Goal: Use online tool/utility: Utilize a website feature to perform a specific function

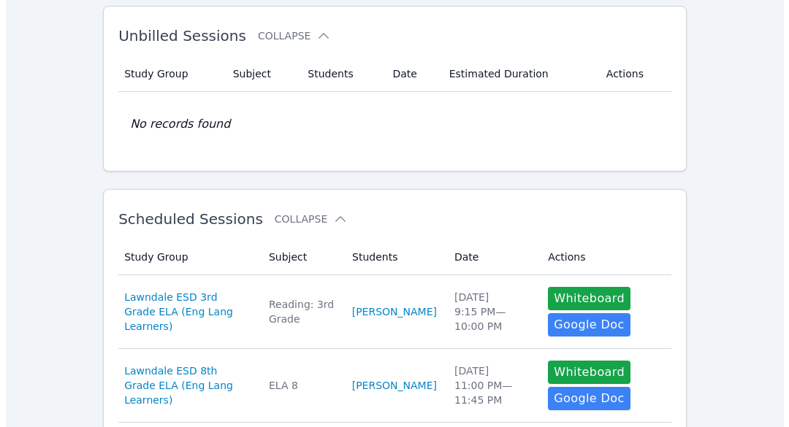
scroll to position [73, 0]
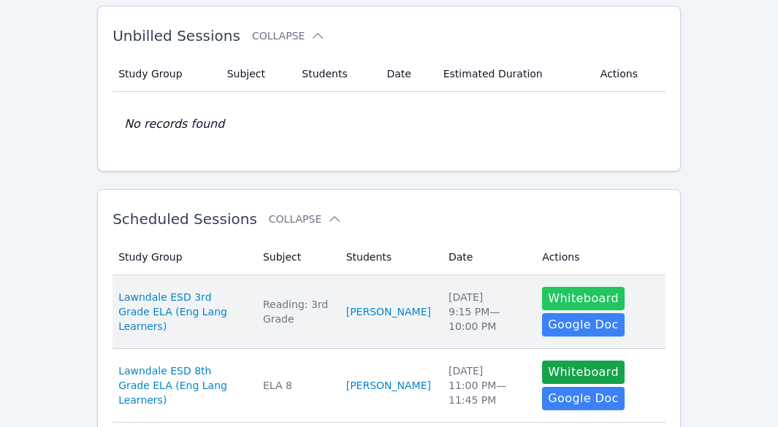
click at [567, 296] on button "Whiteboard" at bounding box center [583, 298] width 83 height 23
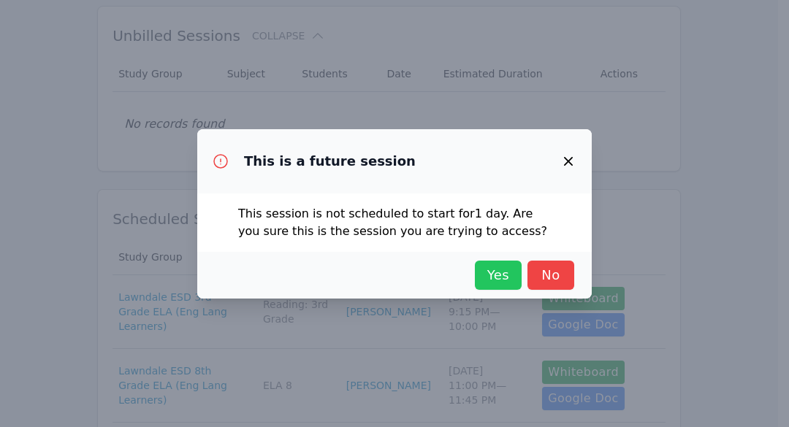
click at [505, 277] on span "Yes" at bounding box center [498, 275] width 32 height 20
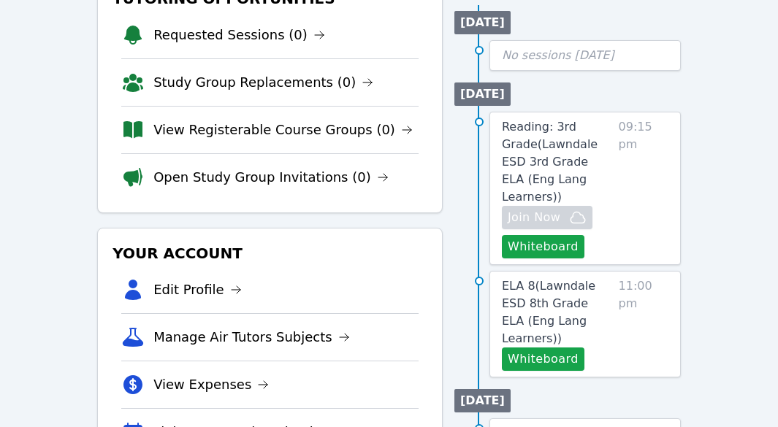
scroll to position [219, 0]
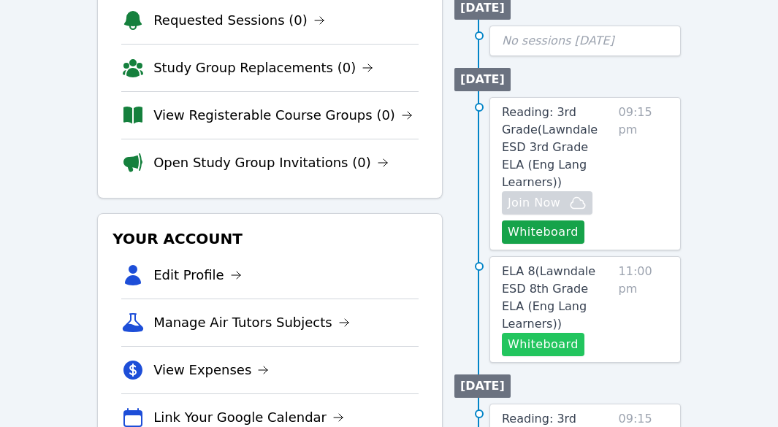
click at [565, 333] on button "Whiteboard" at bounding box center [543, 344] width 83 height 23
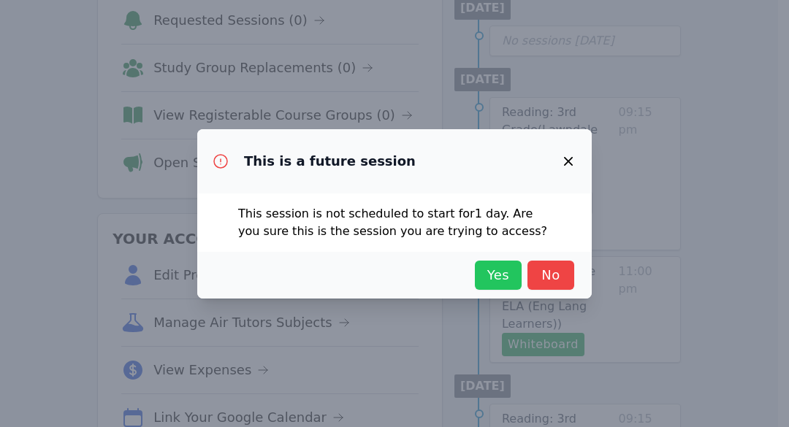
click at [497, 283] on span "Yes" at bounding box center [498, 275] width 32 height 20
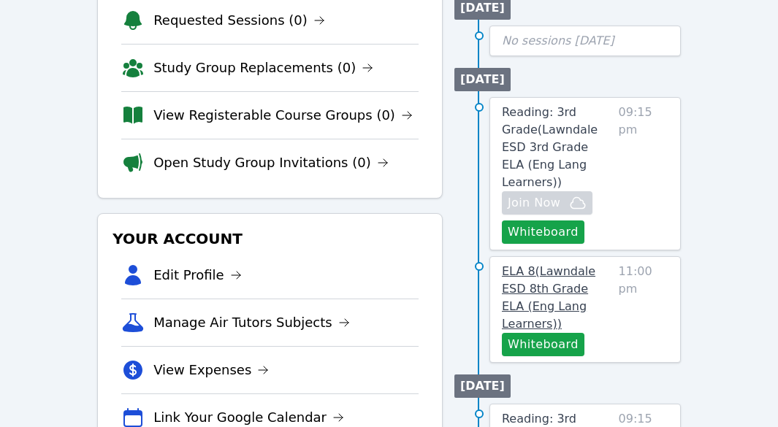
scroll to position [146, 0]
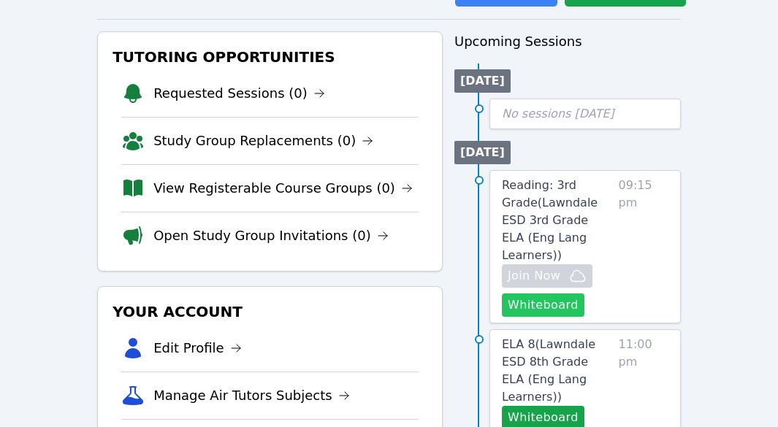
click at [558, 294] on button "Whiteboard" at bounding box center [543, 305] width 83 height 23
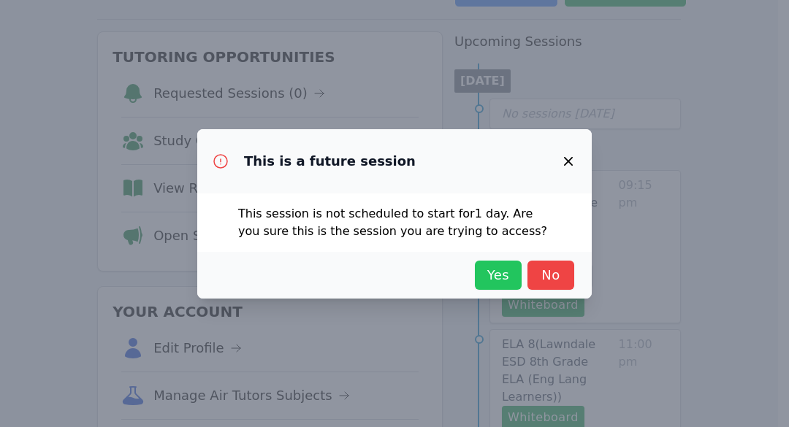
click at [488, 278] on span "Yes" at bounding box center [498, 275] width 32 height 20
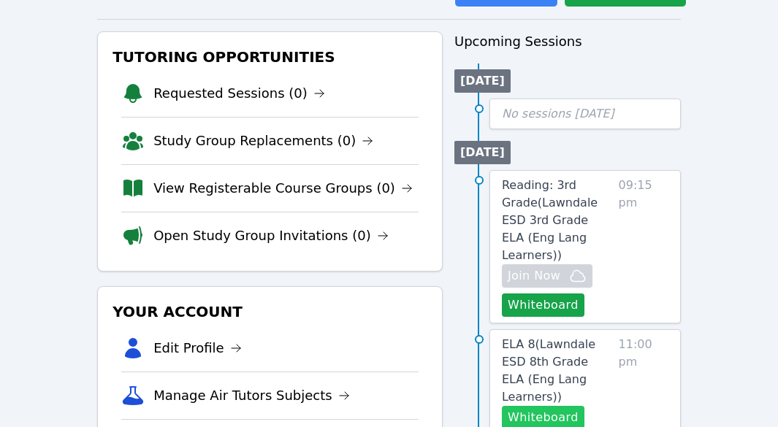
click at [564, 406] on button "Whiteboard" at bounding box center [543, 417] width 83 height 23
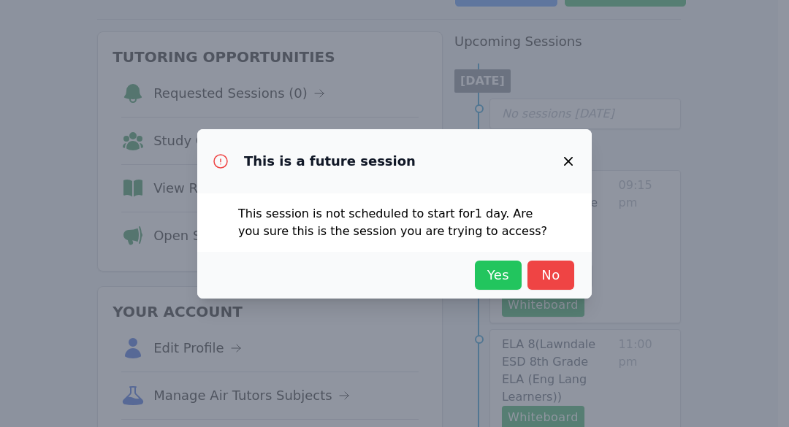
click at [505, 283] on span "Yes" at bounding box center [498, 275] width 32 height 20
